Goal: Information Seeking & Learning: Learn about a topic

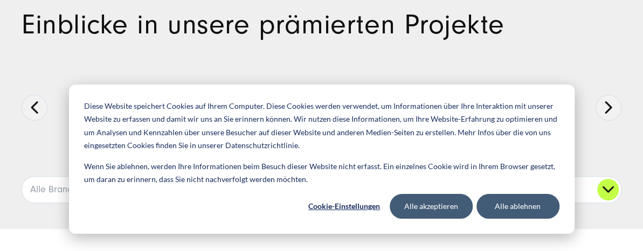
scroll to position [108, 0]
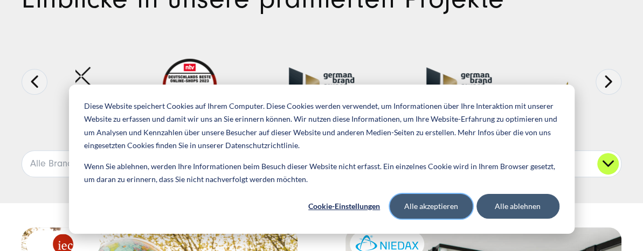
click at [456, 210] on button "Alle akzeptieren" at bounding box center [431, 206] width 83 height 25
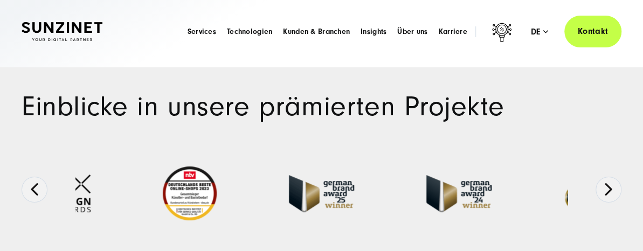
scroll to position [0, 0]
click at [227, 32] on span "Technologien" at bounding box center [249, 31] width 45 height 11
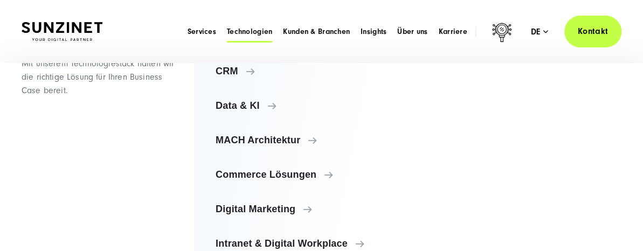
scroll to position [108, 0]
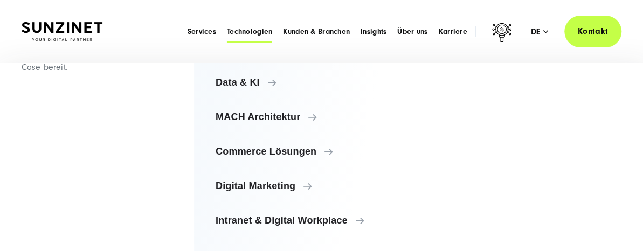
click at [342, 151] on span "Commerce Lösungen" at bounding box center [308, 151] width 184 height 11
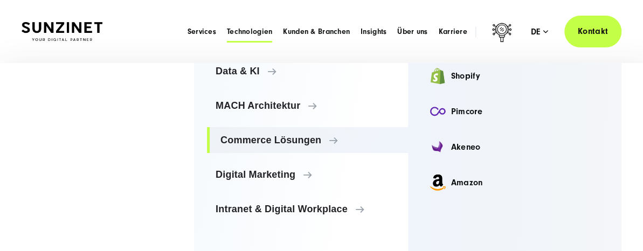
scroll to position [129, 0]
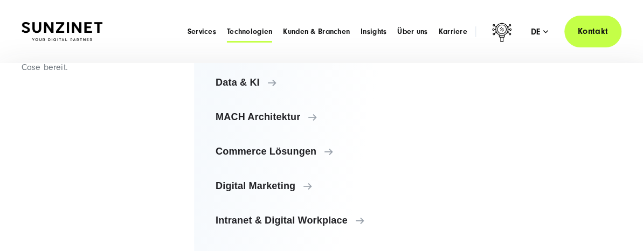
click at [339, 180] on span "Digital Marketing" at bounding box center [308, 185] width 184 height 11
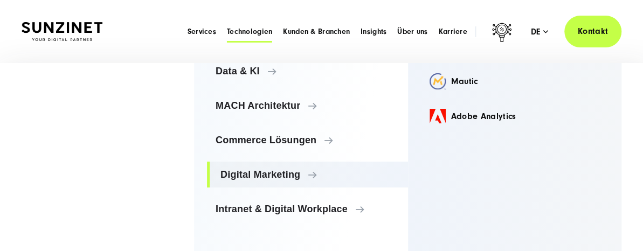
click at [335, 204] on span "Intranet & Digital Workplace" at bounding box center [308, 209] width 184 height 11
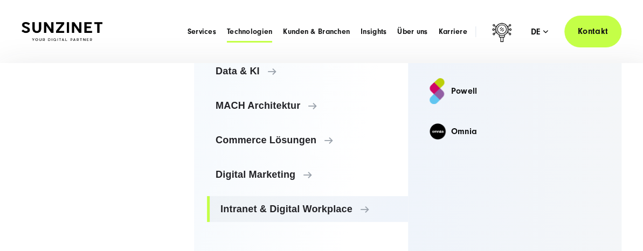
click at [334, 100] on span "MACH Architektur" at bounding box center [308, 105] width 184 height 11
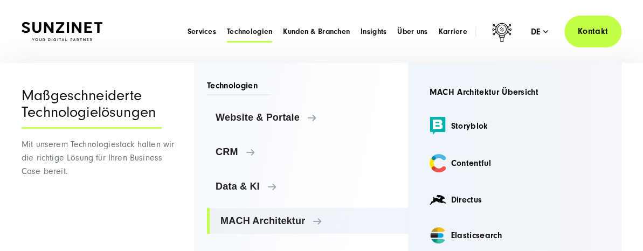
scroll to position [0, 0]
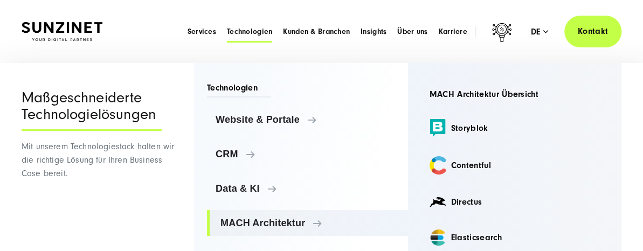
click at [317, 155] on span "CRM" at bounding box center [308, 154] width 184 height 11
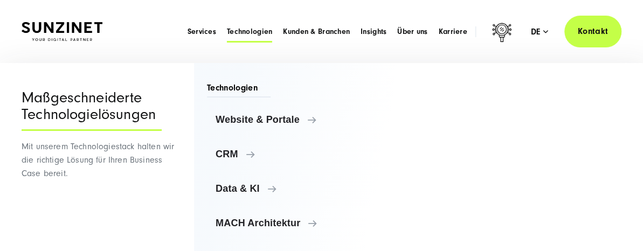
click at [321, 120] on span "Website & Portale" at bounding box center [308, 119] width 184 height 11
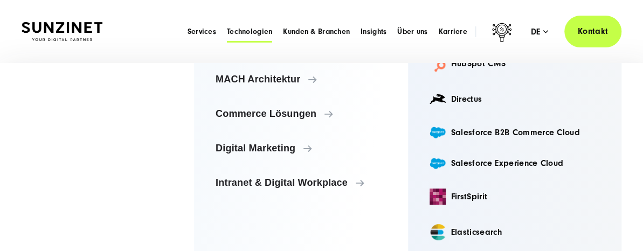
scroll to position [162, 0]
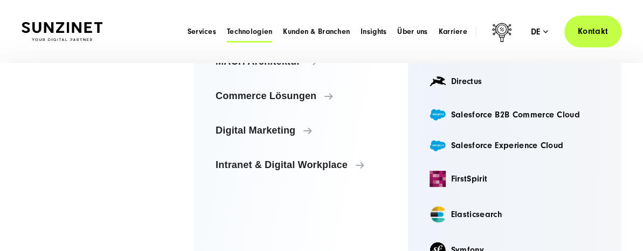
click at [483, 120] on link "Salesforce B2B Commerce Cloud" at bounding box center [515, 114] width 188 height 26
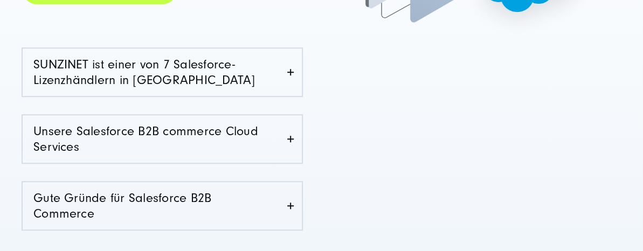
scroll to position [377, 0]
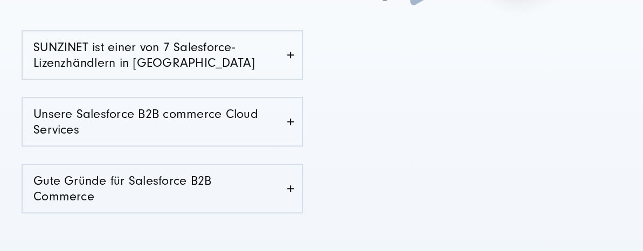
click at [220, 199] on link "Gute Gründe für Salesforce B2B Commerce" at bounding box center [162, 188] width 279 height 47
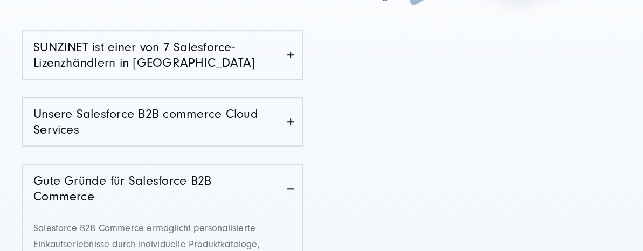
click at [10, 92] on div "25+ Jahre Erfahrung, 160 Mitarbeiter in 3 Ländern Salesforce B2B Commerce Konta…" at bounding box center [321, 129] width 643 height 714
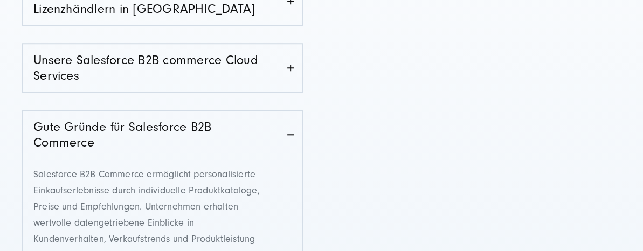
click at [245, 144] on link "Gute Gründe für Salesforce B2B Commerce" at bounding box center [162, 134] width 279 height 47
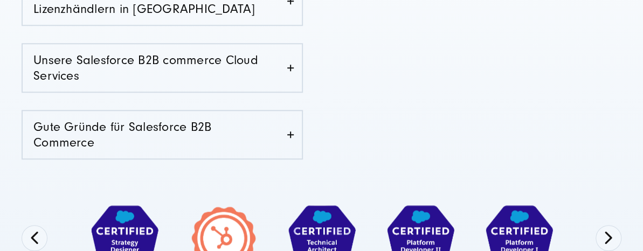
click at [245, 144] on link "Gute Gründe für Salesforce B2B Commerce" at bounding box center [162, 134] width 279 height 47
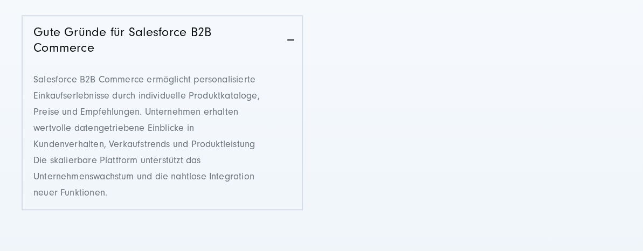
scroll to position [593, 0]
